Goal: Information Seeking & Learning: Learn about a topic

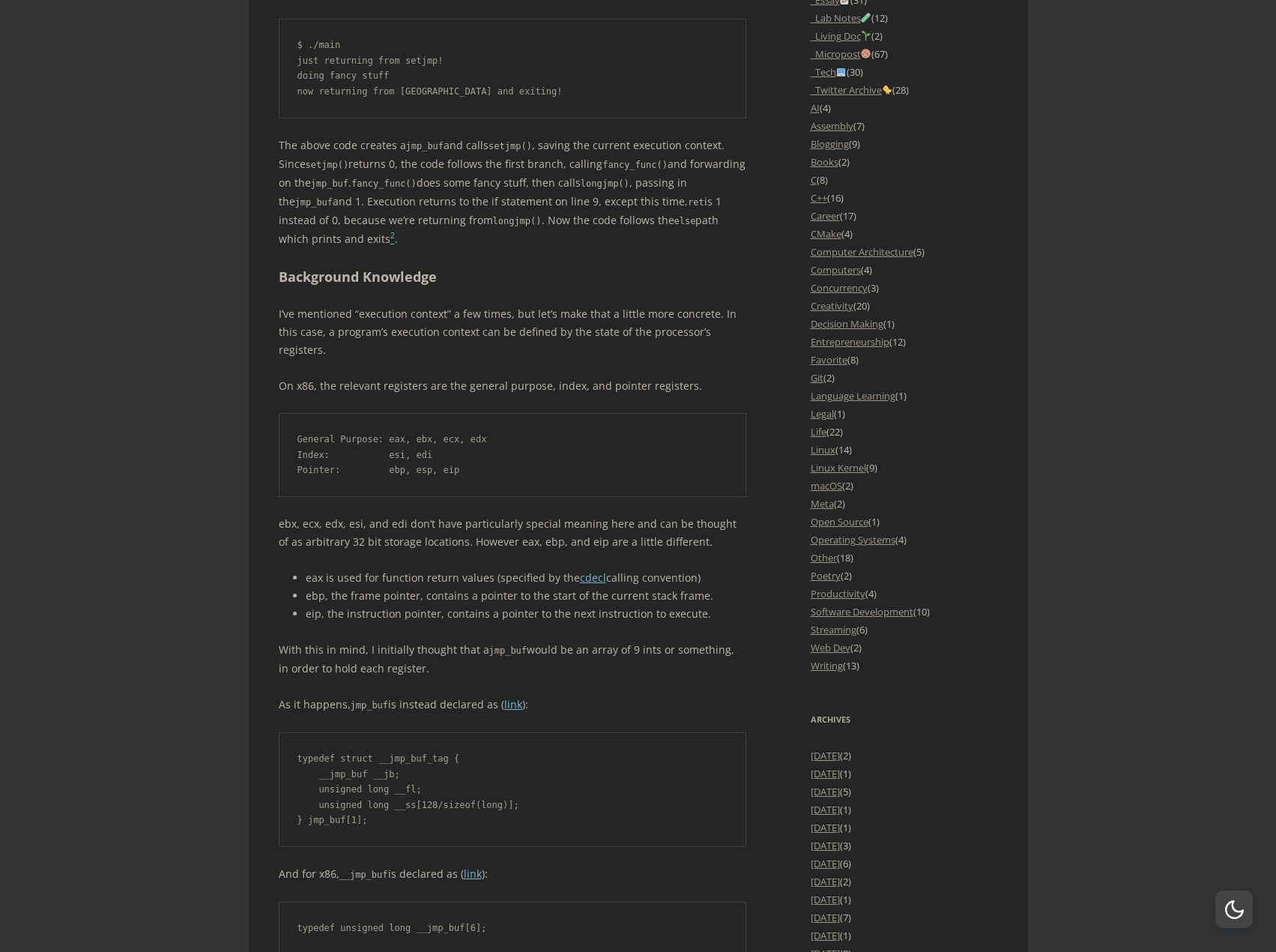
scroll to position [1423, 0]
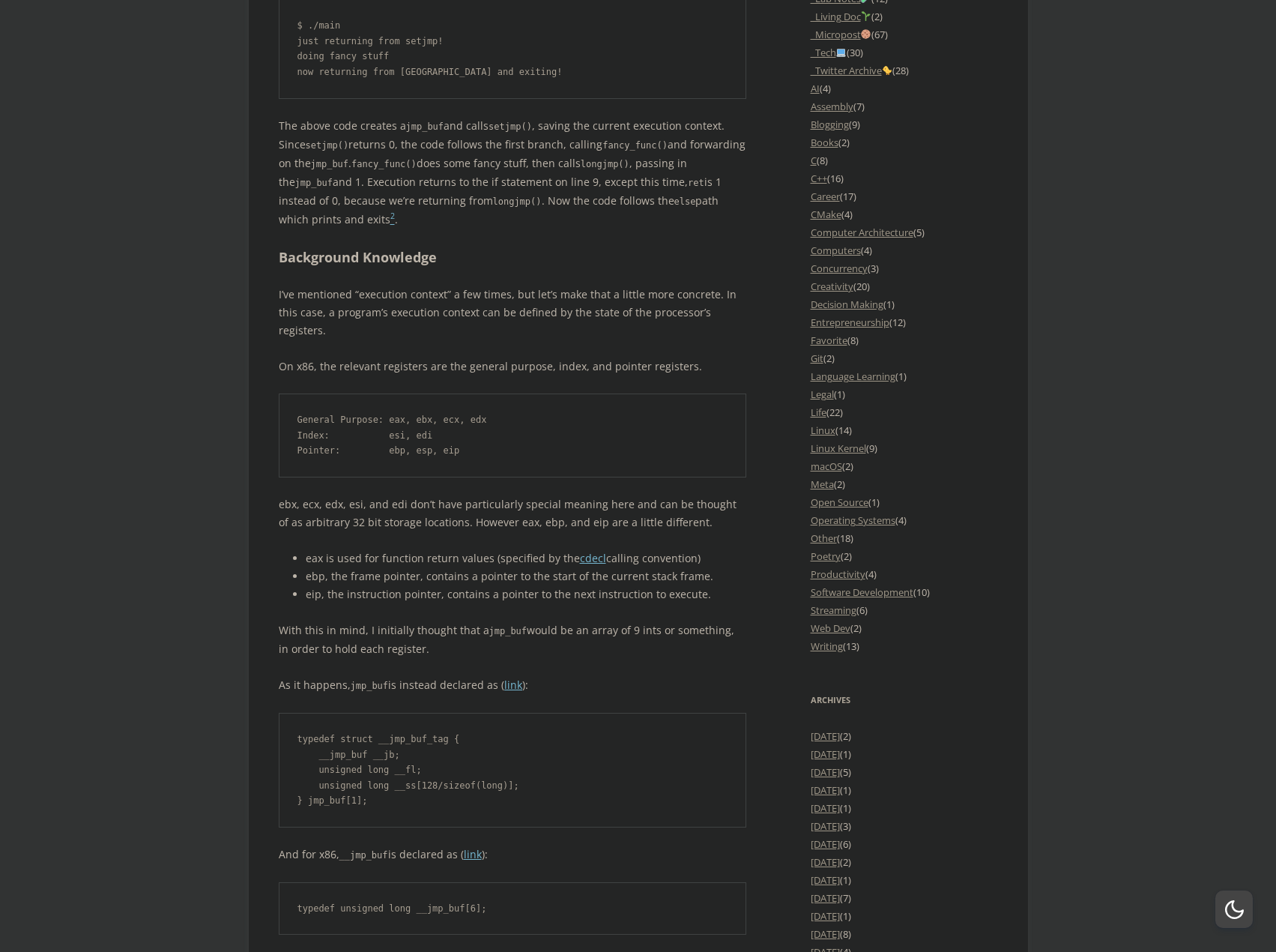
click at [577, 439] on pre "General Purpose: eax, ebx, ecx, edx Index: esi, edi Pointer: ebp, esp, eip" at bounding box center [512, 435] width 468 height 84
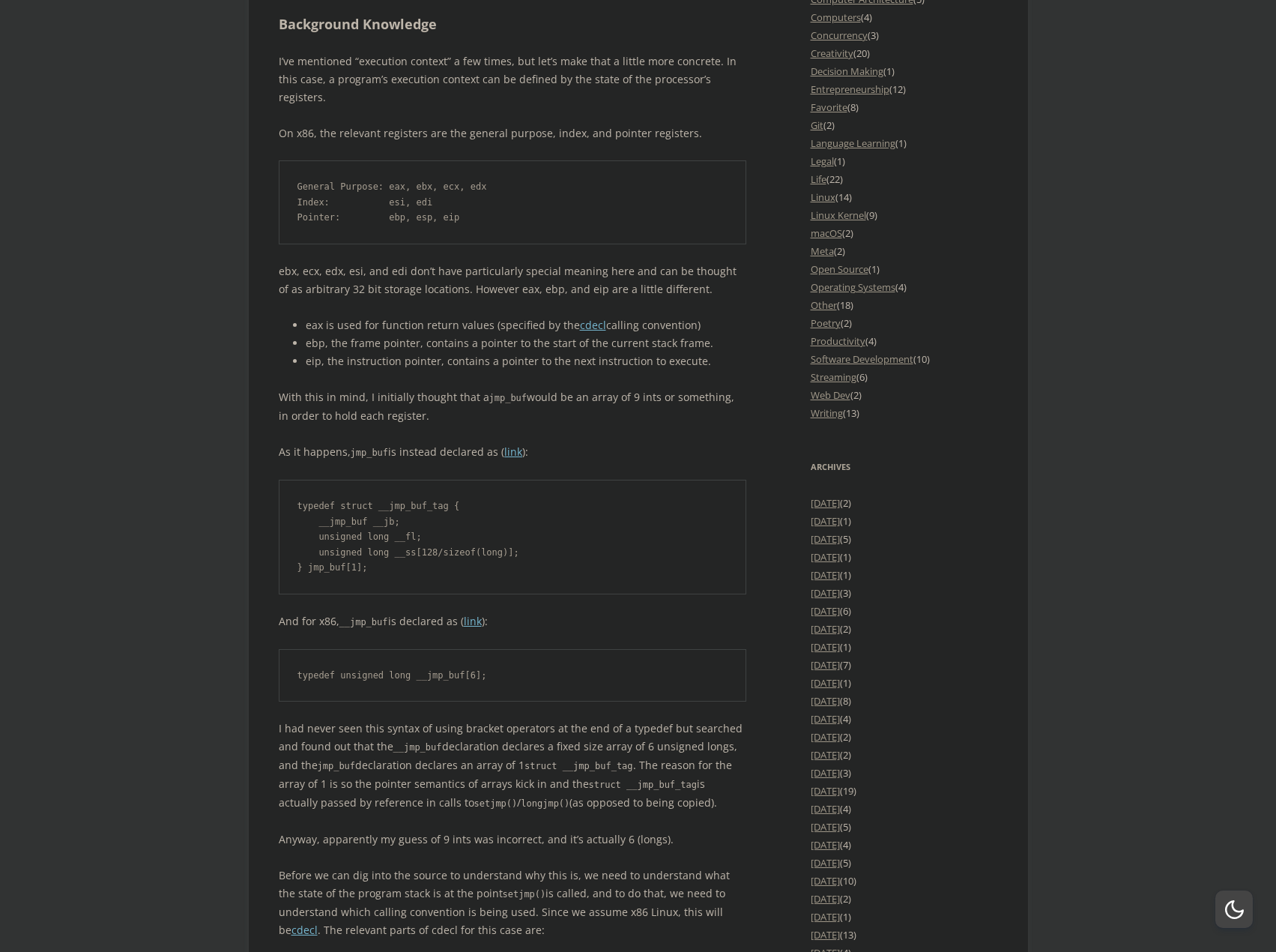
scroll to position [1724, 0]
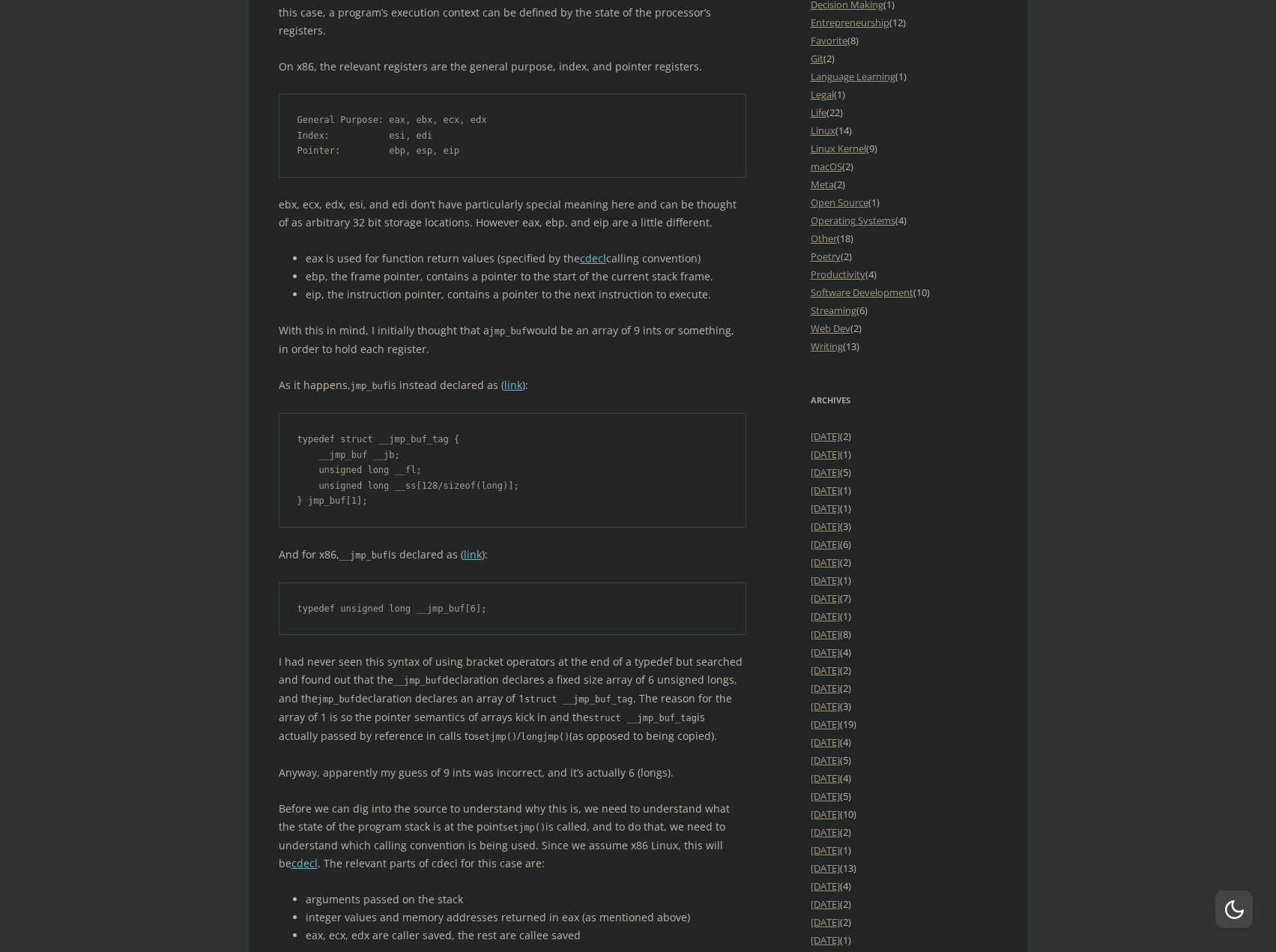
click at [577, 439] on pre "typedef struct __jmp_buf_tag { __jmp_buf __jb; unsigned long __fl; unsigned lon…" at bounding box center [512, 470] width 468 height 114
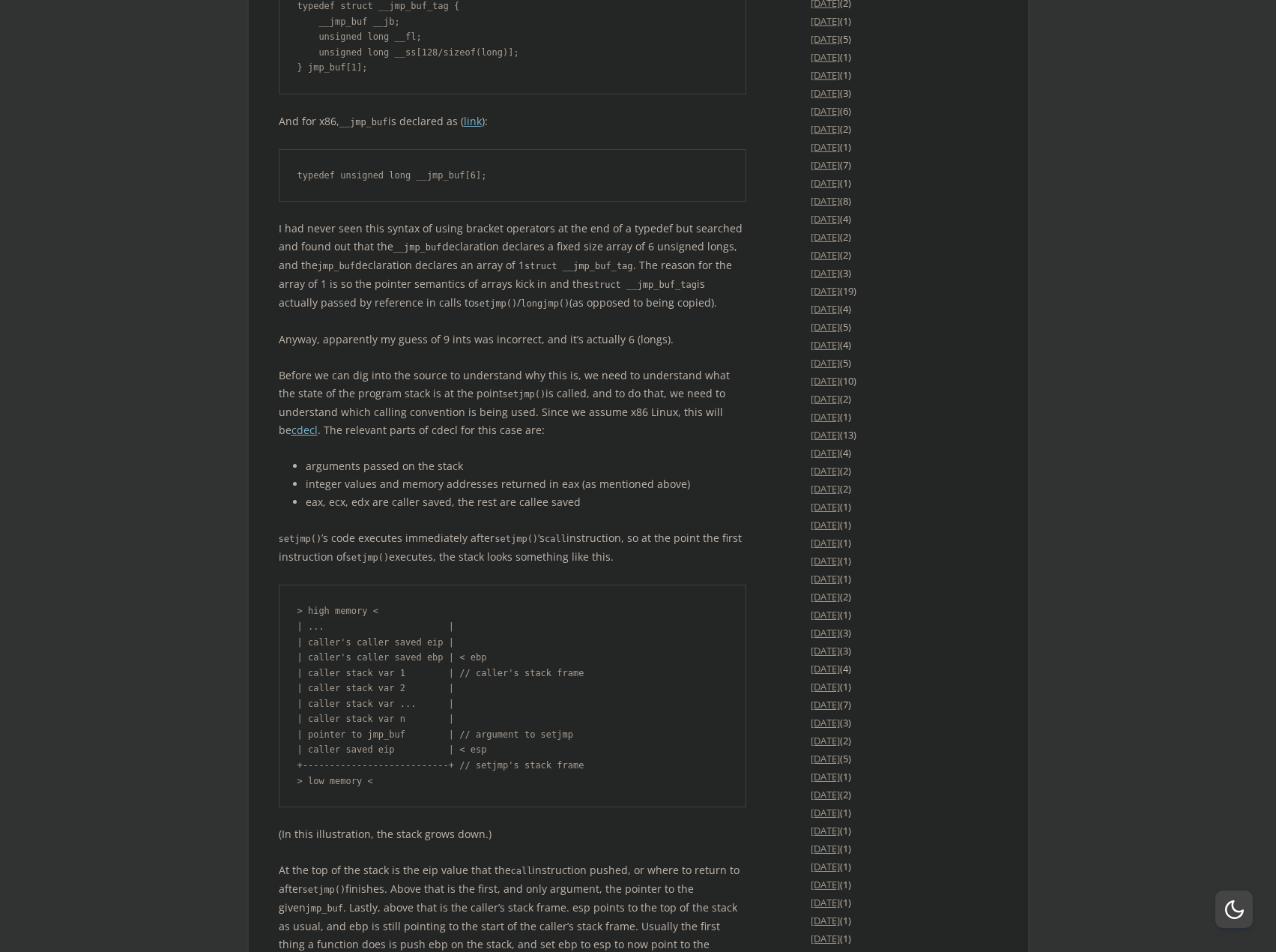
scroll to position [2173, 0]
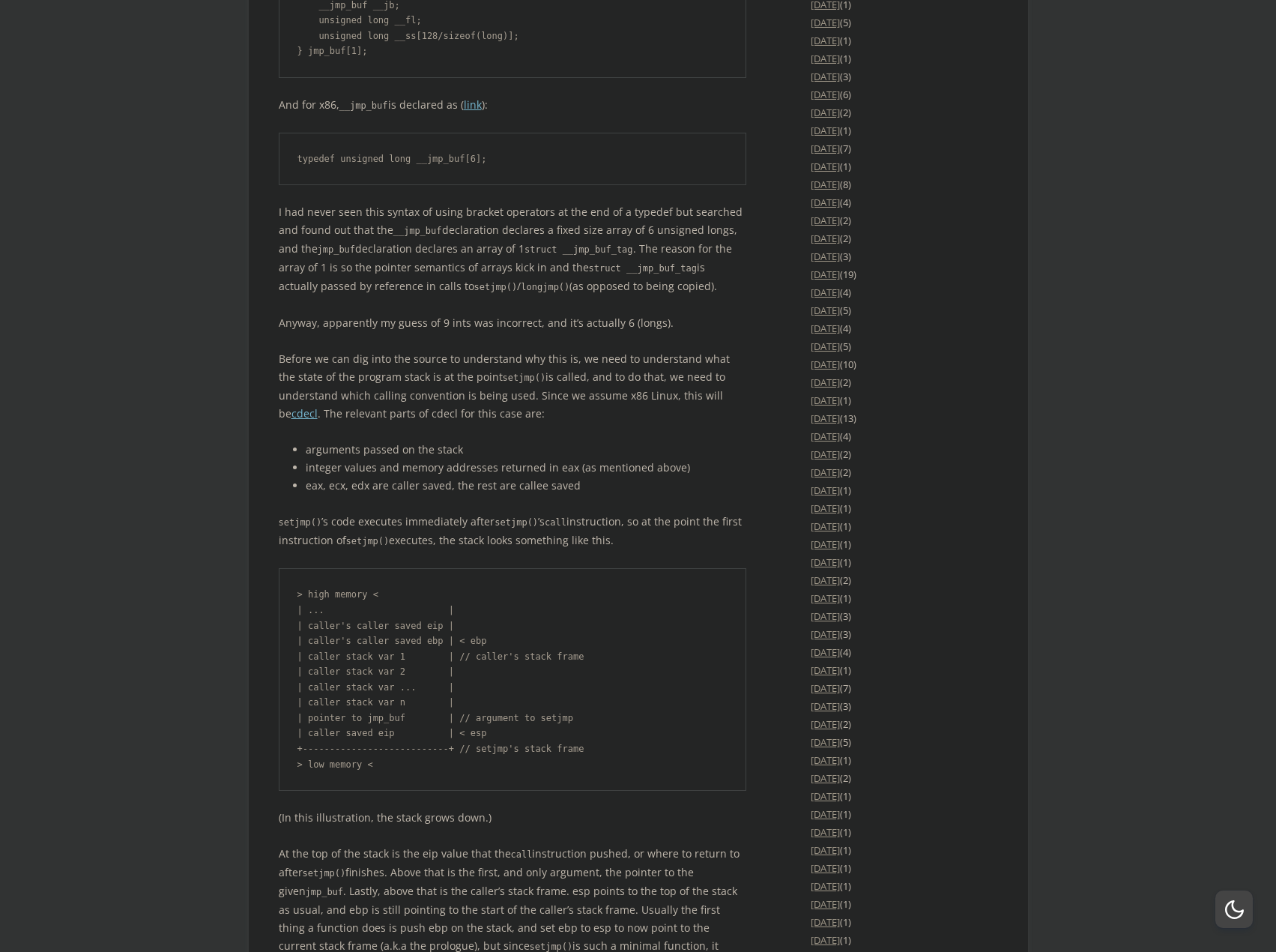
click at [146, 699] on body "offlinemark Life, art, and systems programming Menu Skip to content Home About …" at bounding box center [638, 900] width 1276 height 6073
click at [154, 632] on body "offlinemark Life, art, and systems programming Menu Skip to content Home About …" at bounding box center [638, 900] width 1276 height 6073
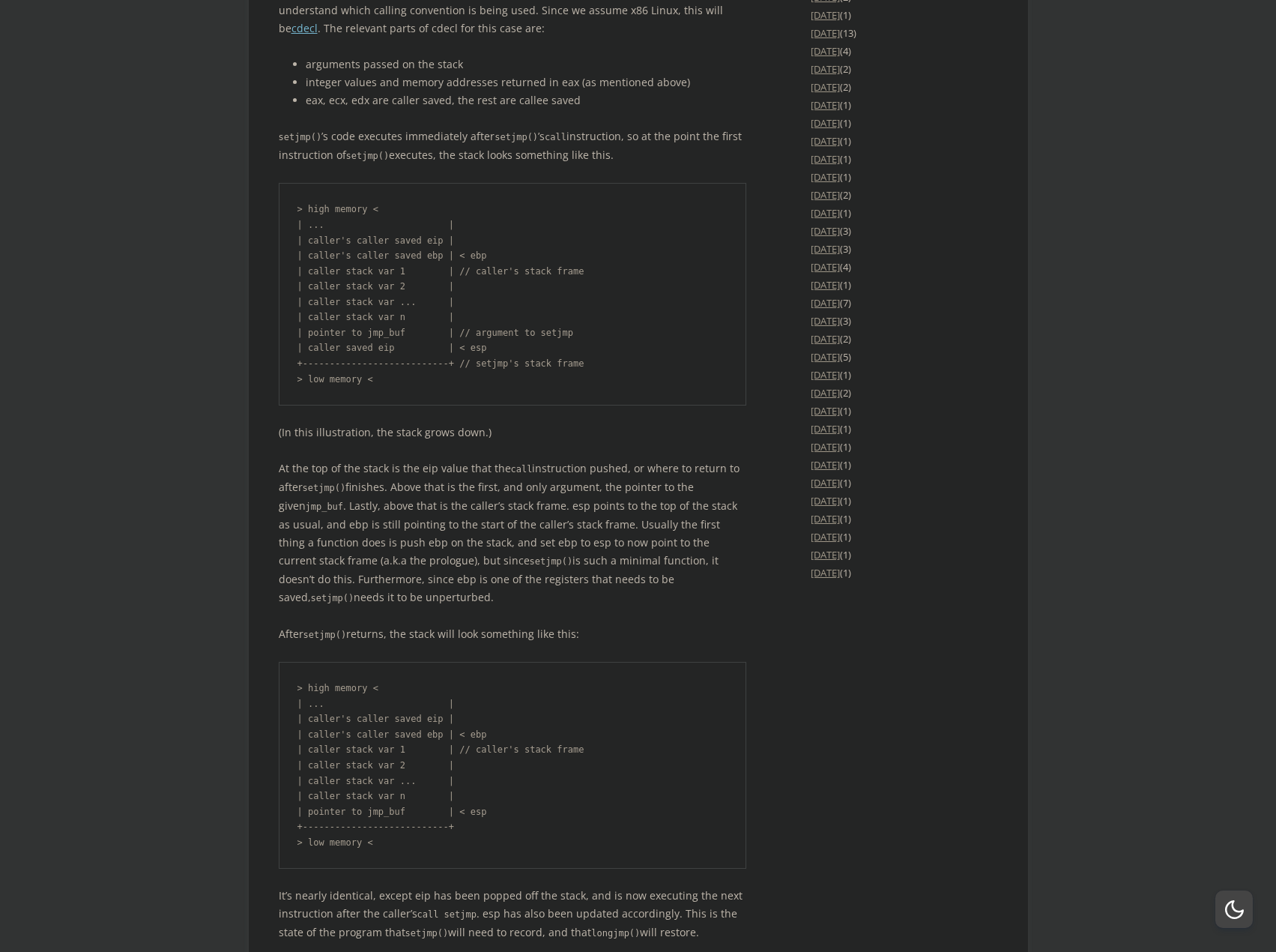
scroll to position [2623, 0]
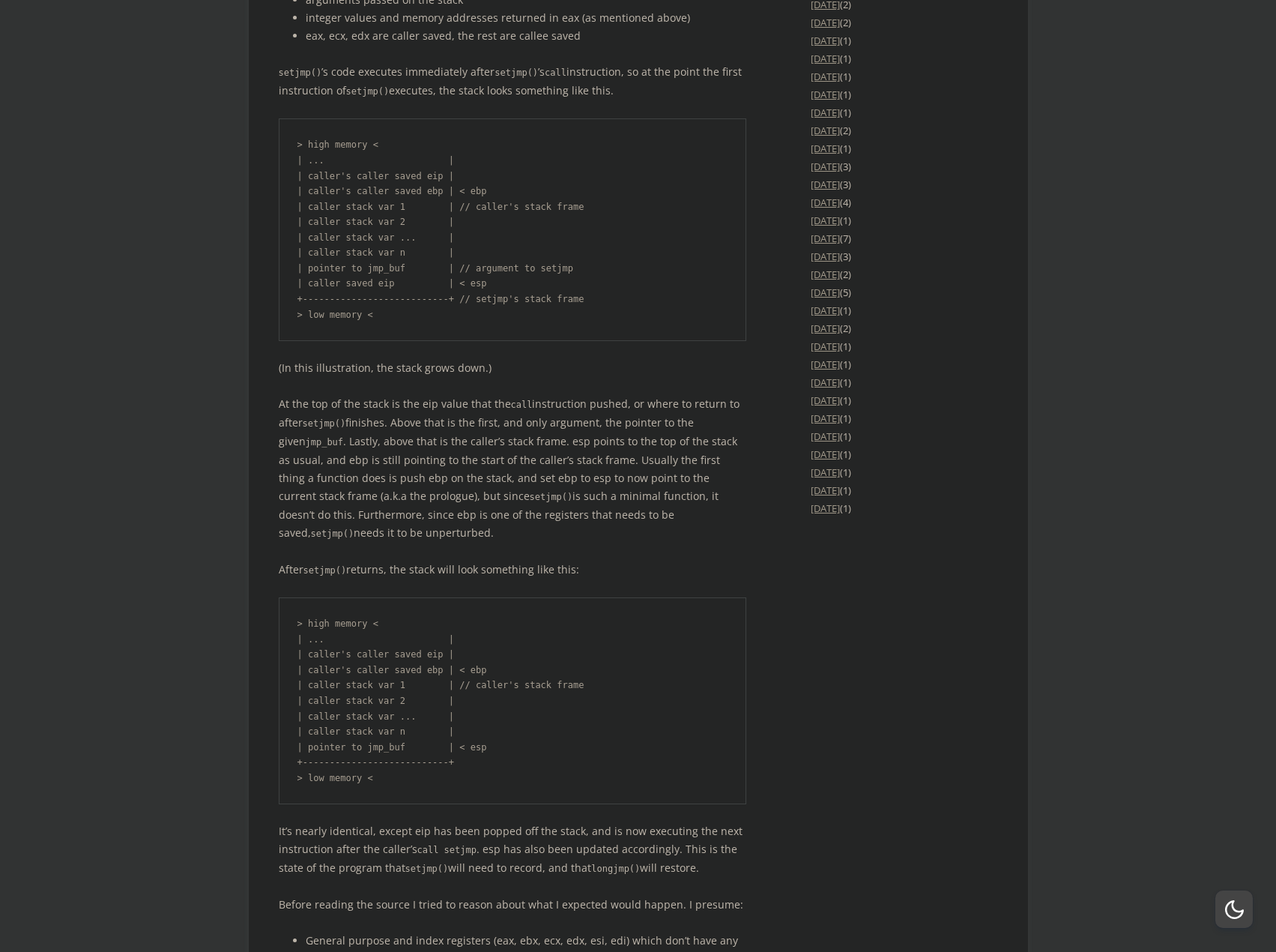
click at [153, 629] on body "offlinemark Life, art, and systems programming Menu Skip to content Home About …" at bounding box center [638, 450] width 1276 height 6073
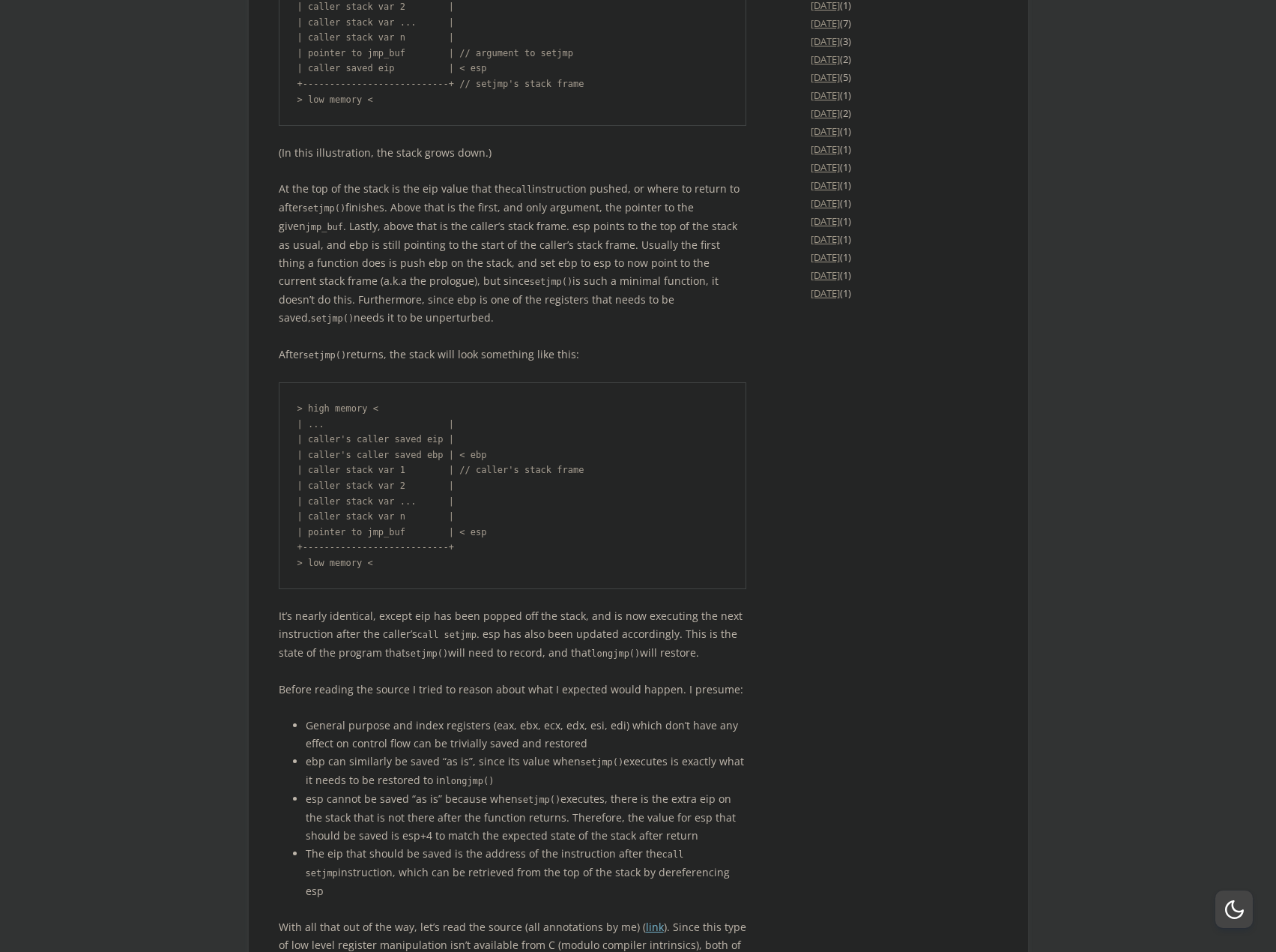
scroll to position [2847, 0]
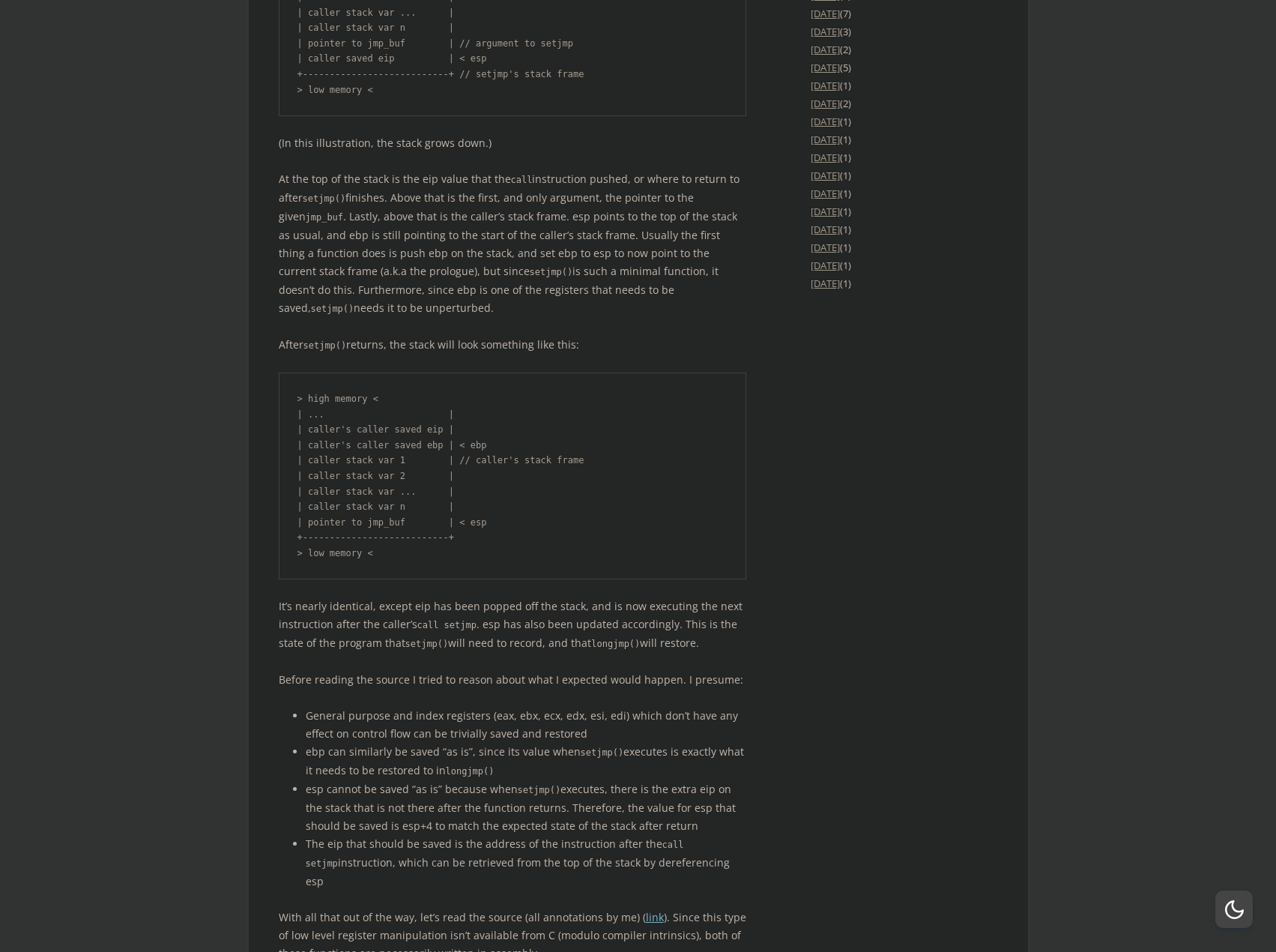
click at [153, 629] on body "offlinemark Life, art, and systems programming Menu Skip to content Home About …" at bounding box center [638, 225] width 1276 height 6073
click at [233, 584] on body "offlinemark Life, art, and systems programming Menu Skip to content Home About …" at bounding box center [638, 225] width 1276 height 6073
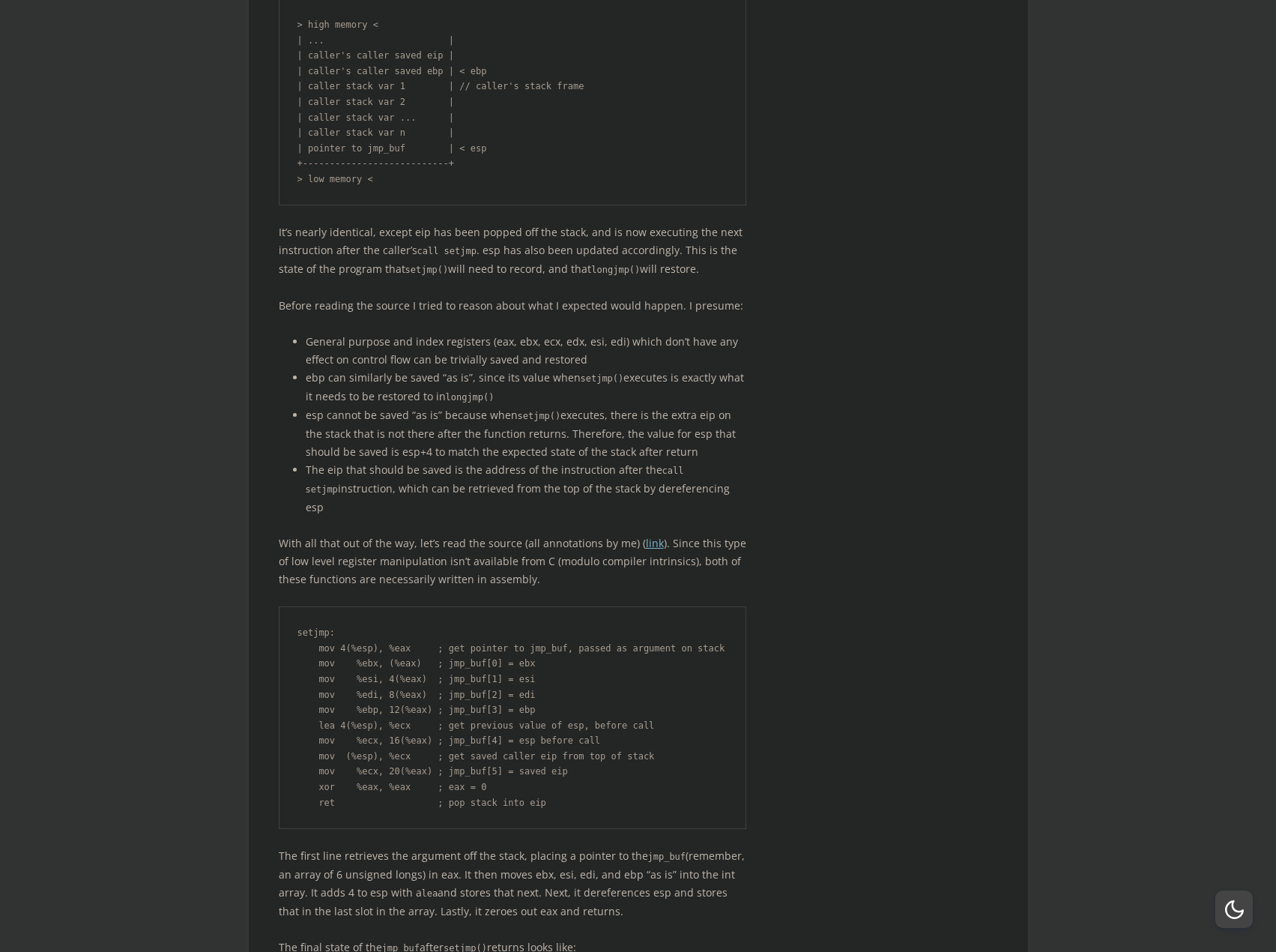
scroll to position [3222, 0]
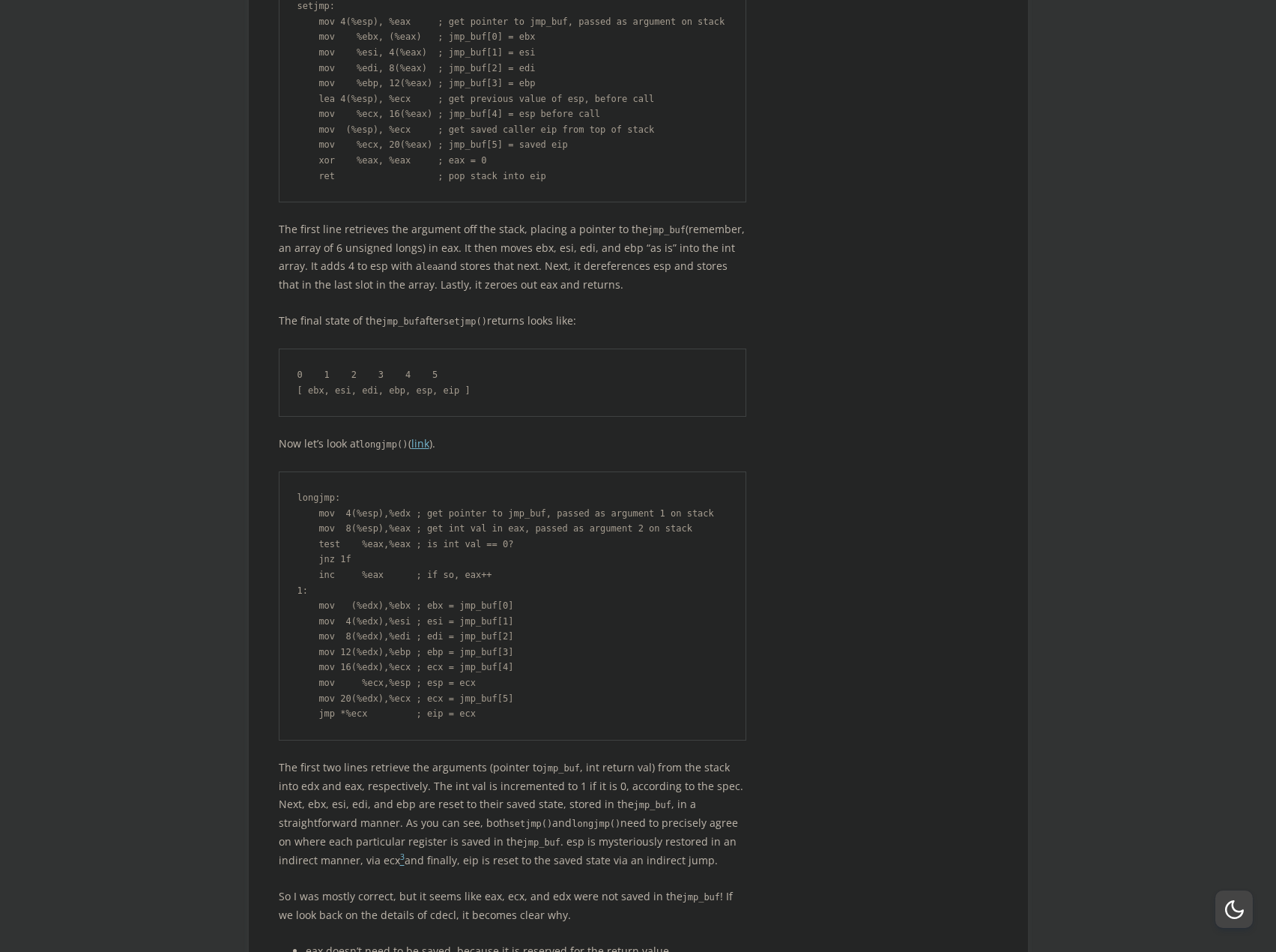
scroll to position [3971, 0]
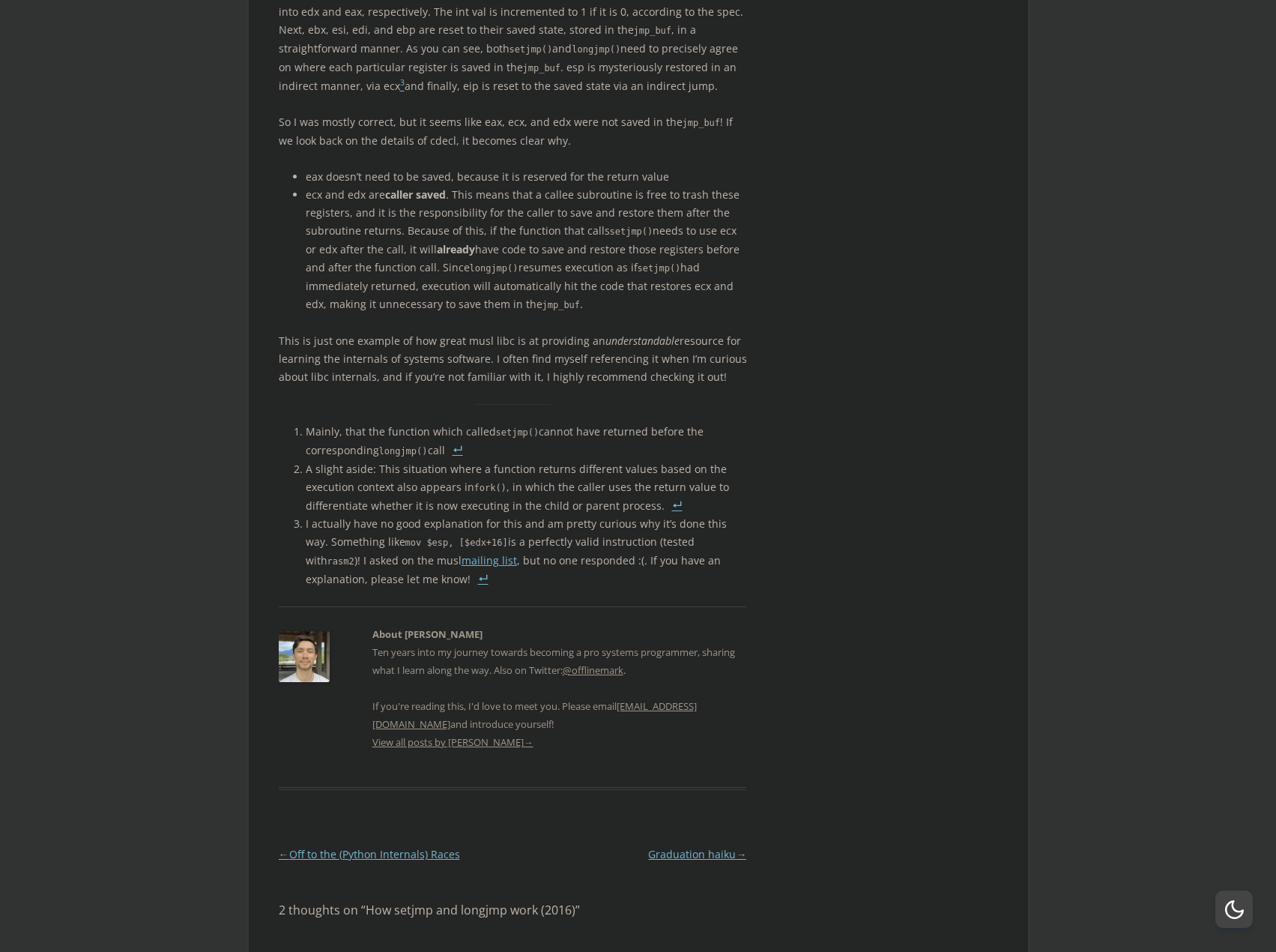
scroll to position [4646, 0]
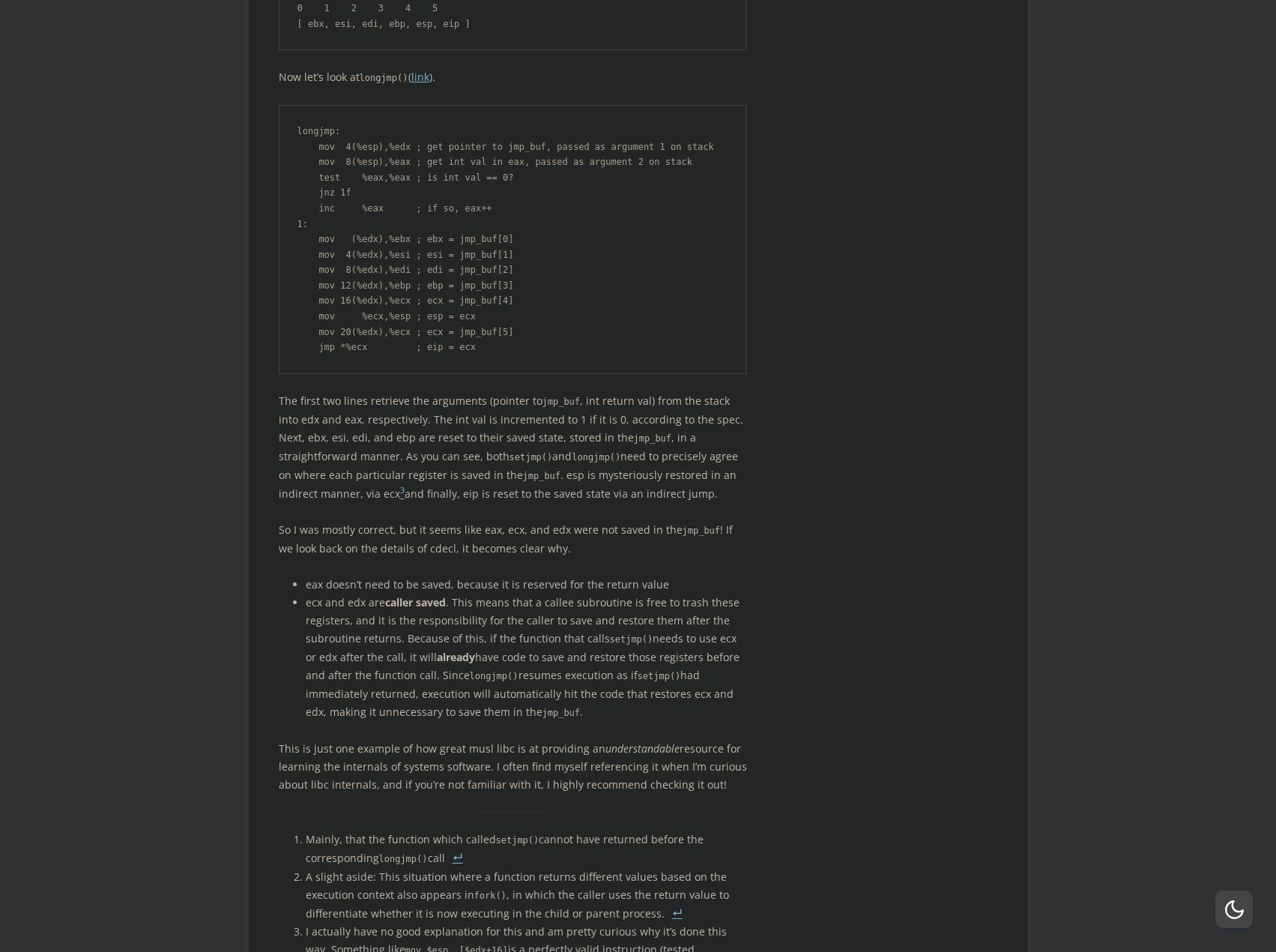
scroll to position [4121, 0]
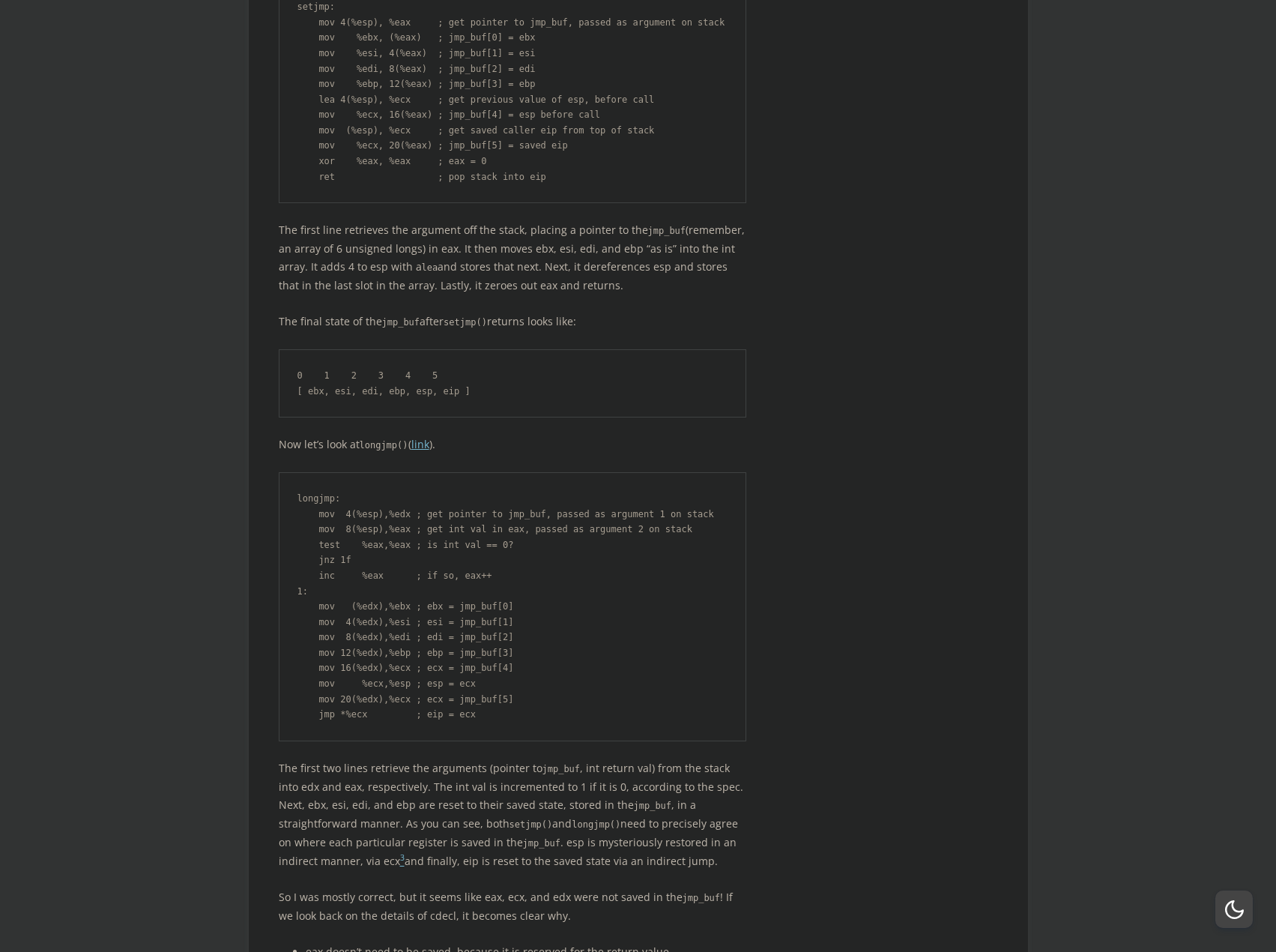
scroll to position [3672, 0]
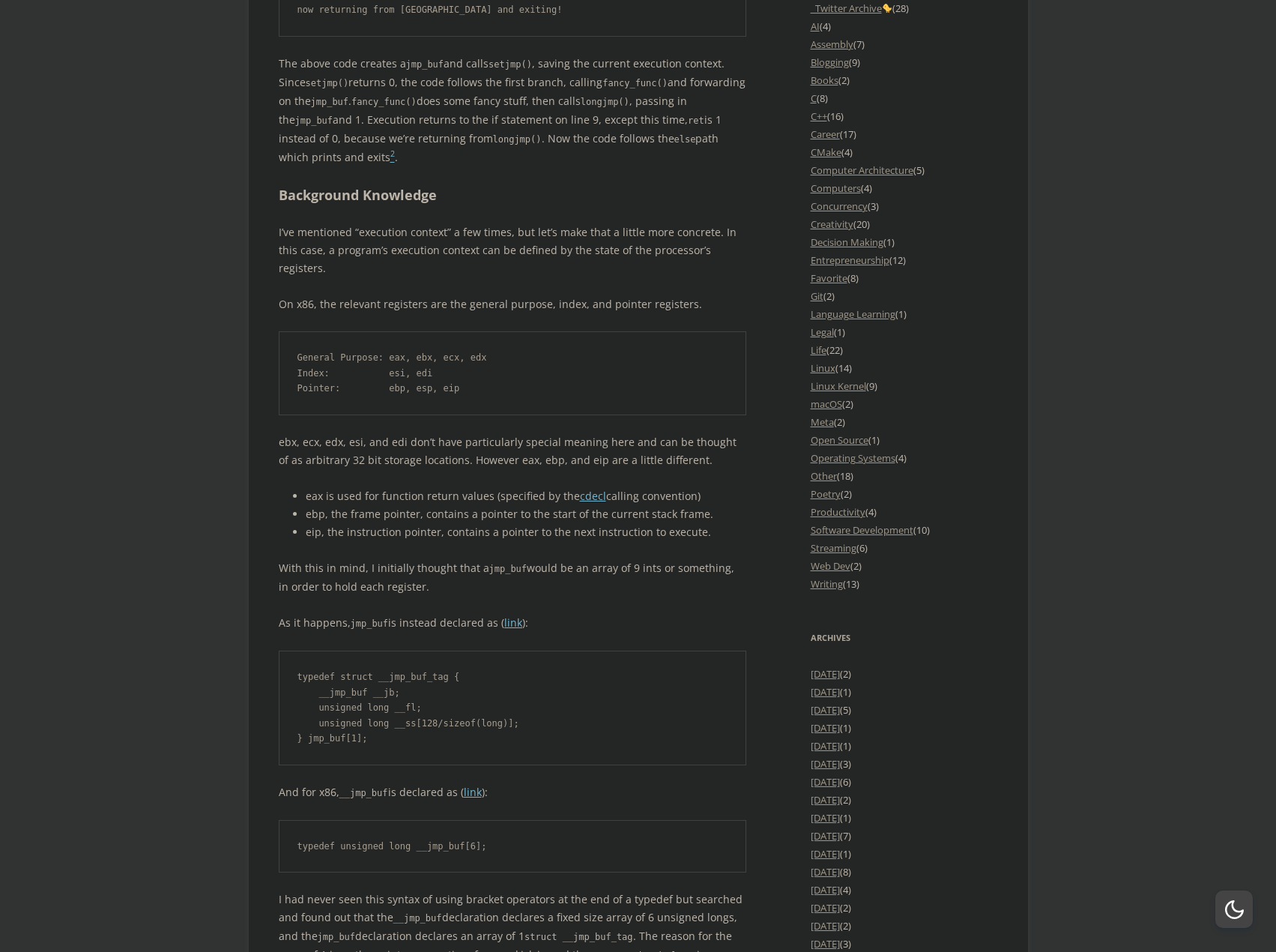
scroll to position [3496, 0]
